Goal: Find specific page/section: Find specific page/section

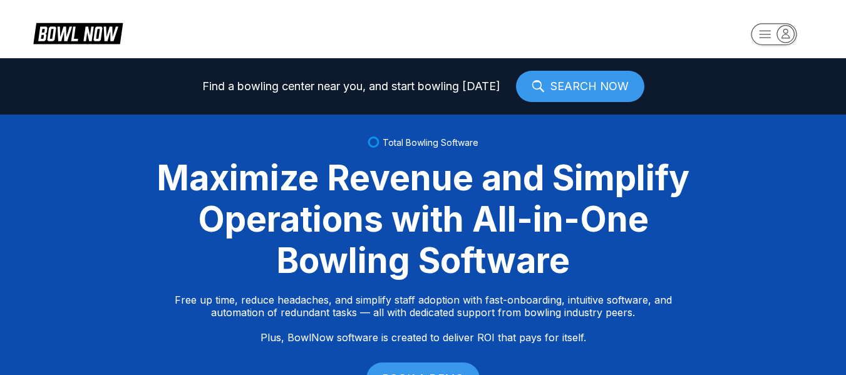
click at [762, 24] on rect "button" at bounding box center [773, 34] width 46 height 22
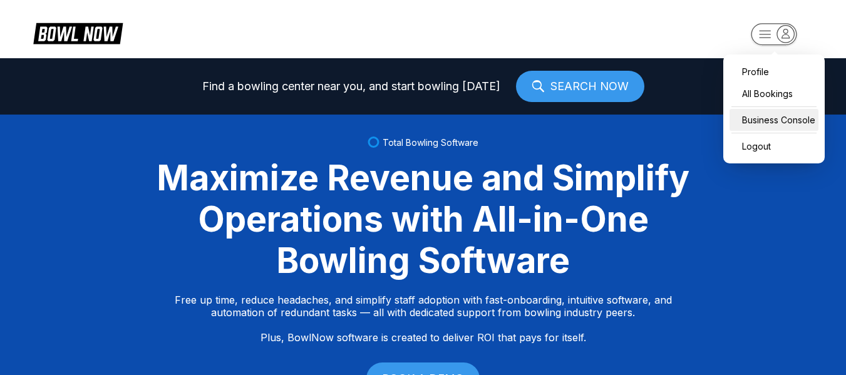
click at [766, 127] on div "Business Console" at bounding box center [773, 120] width 89 height 22
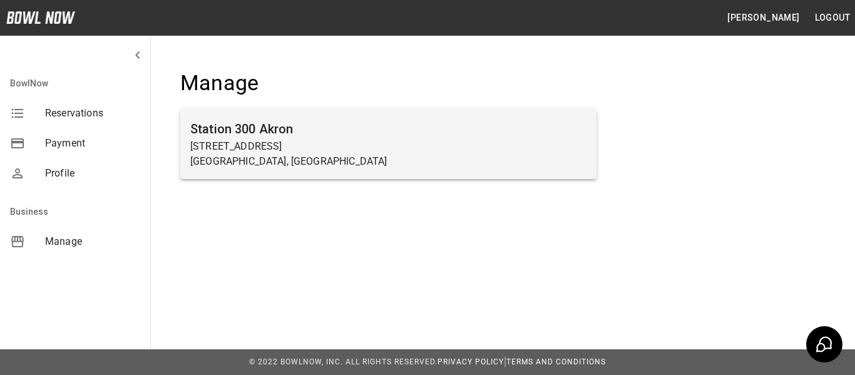
click at [419, 121] on h6 "Station 300 Akron" at bounding box center [388, 129] width 396 height 20
click at [400, 141] on p "580 East Cuyahoga Falls Avenue" at bounding box center [388, 146] width 396 height 15
click at [536, 137] on h6 "Station 300 Akron" at bounding box center [388, 129] width 396 height 20
click at [432, 161] on p "Akron, OH" at bounding box center [388, 161] width 396 height 15
